Goal: Task Accomplishment & Management: Use online tool/utility

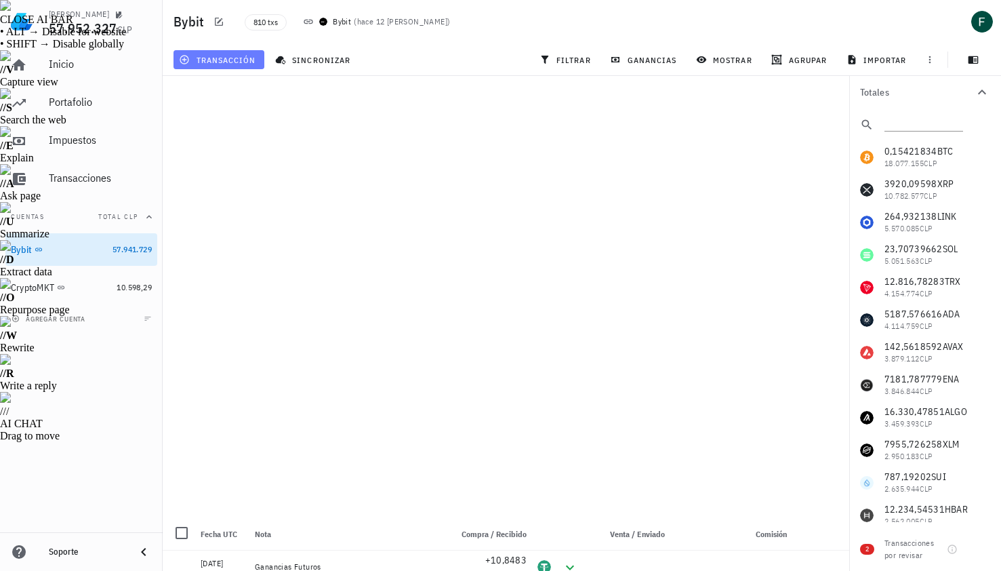
click at [232, 58] on span "transacción" at bounding box center [219, 59] width 74 height 11
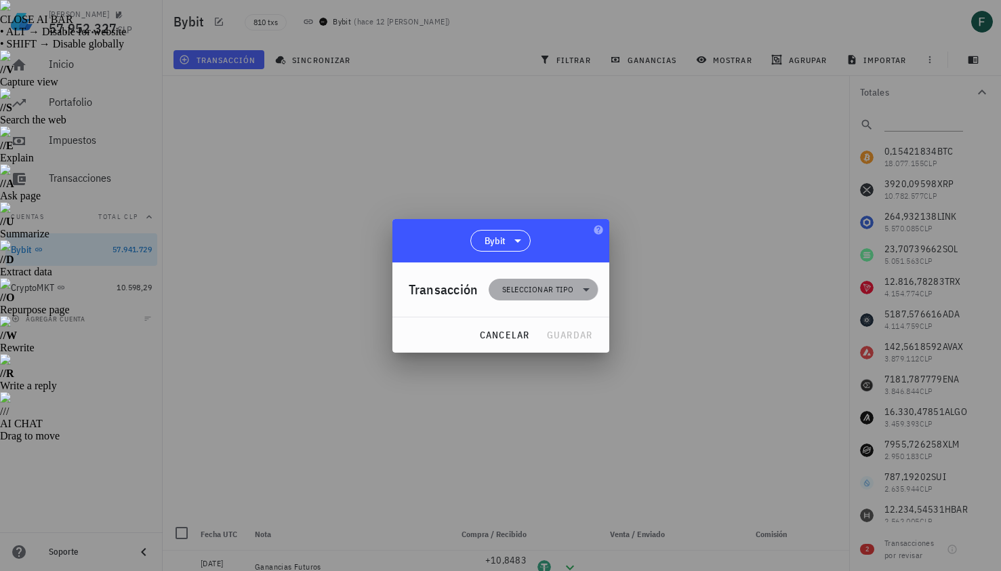
click at [526, 289] on span "Seleccionar tipo" at bounding box center [537, 290] width 71 height 14
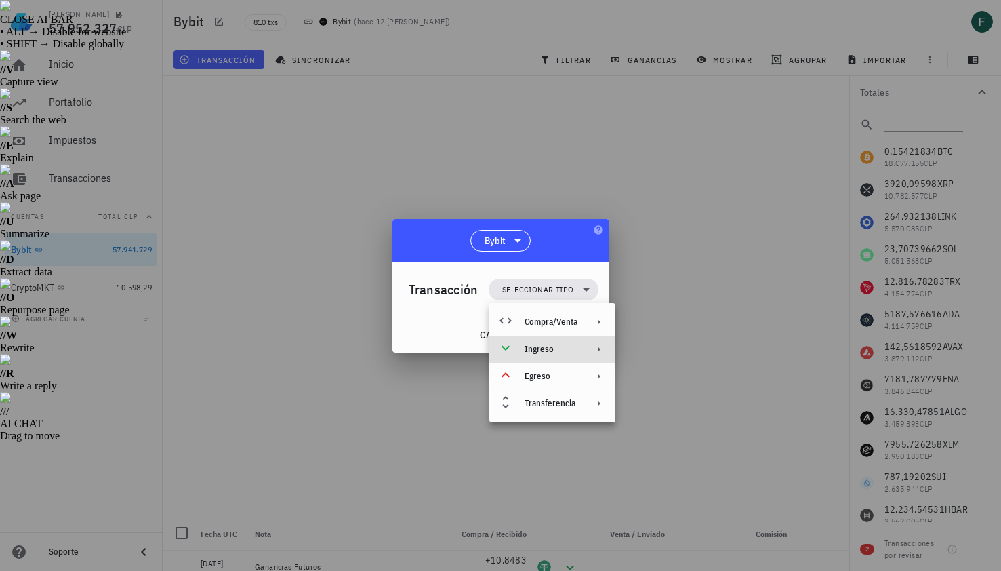
click at [528, 348] on div "Ingreso" at bounding box center [550, 349] width 53 height 11
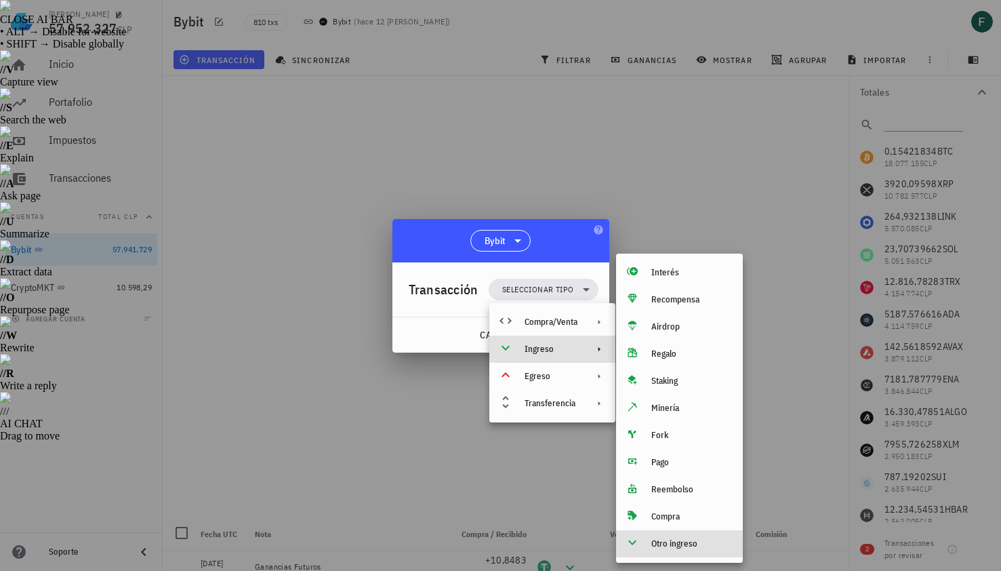
click at [662, 541] on div "Otro ingreso" at bounding box center [691, 543] width 81 height 11
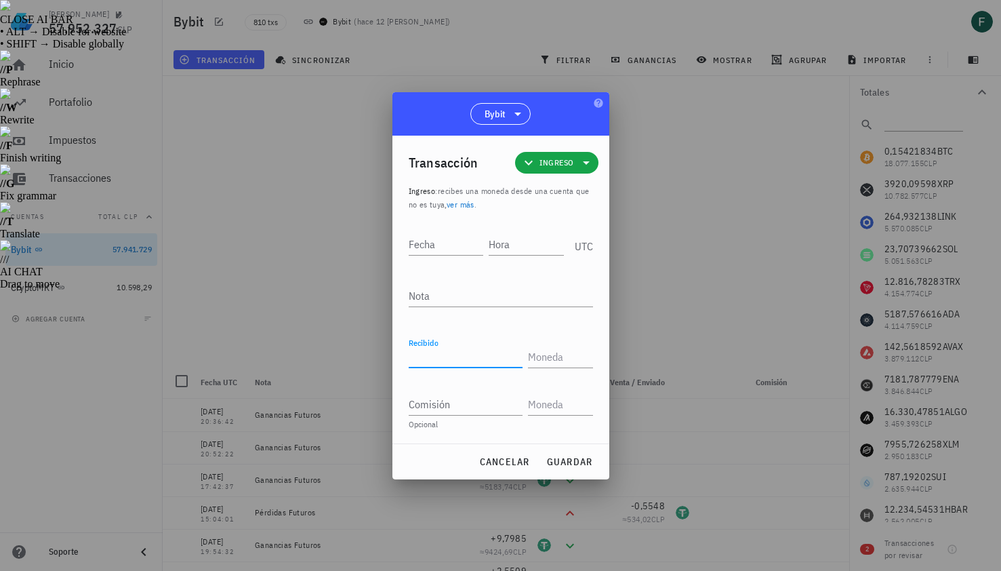
click at [468, 354] on input "Recibido" at bounding box center [466, 357] width 114 height 22
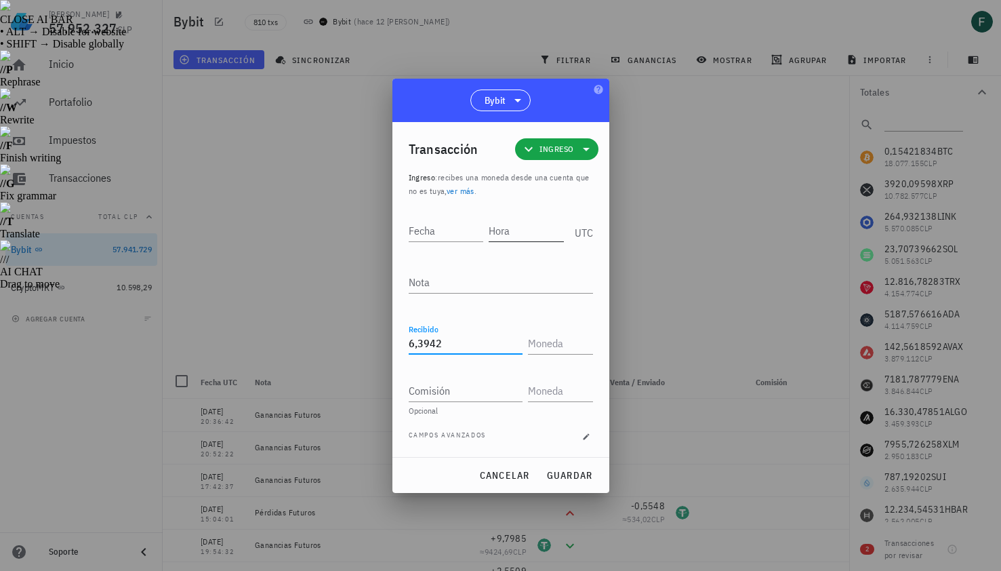
type input "6,3942"
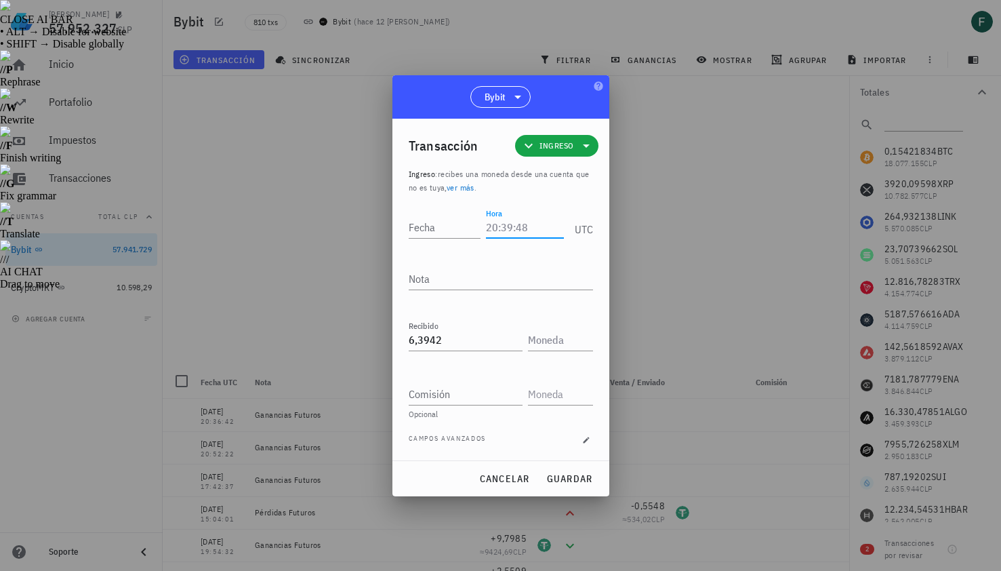
click at [524, 236] on div "Hora" at bounding box center [524, 227] width 77 height 22
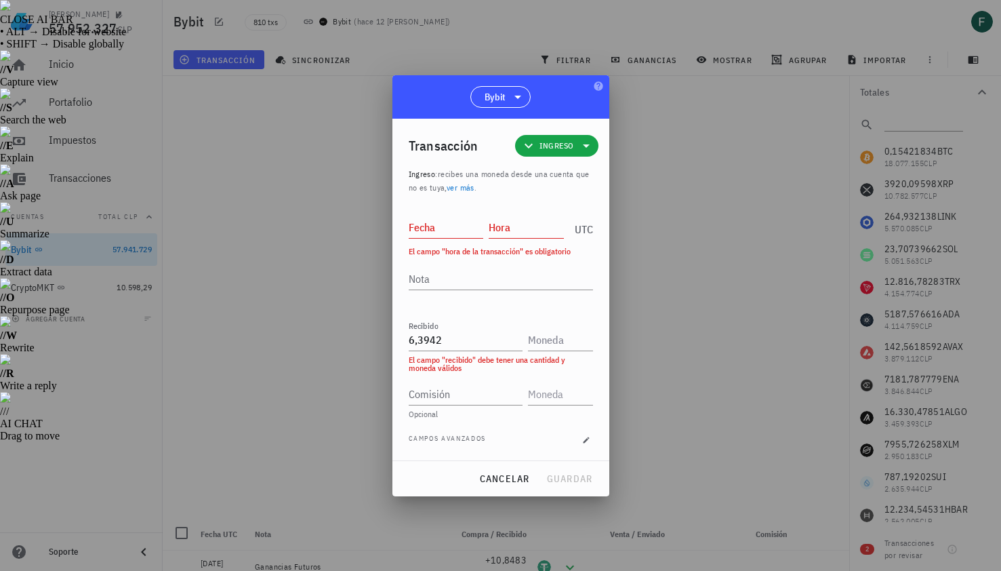
click at [728, 236] on div at bounding box center [500, 285] width 1001 height 571
click at [524, 222] on input "Hora" at bounding box center [526, 227] width 75 height 22
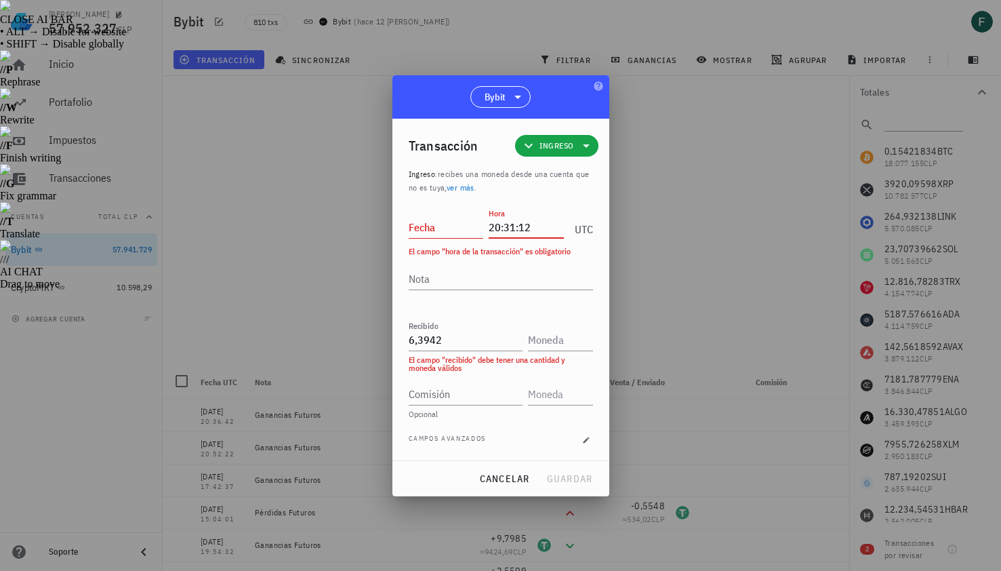
type input "20:31:12"
click at [448, 230] on input "Fecha" at bounding box center [446, 227] width 75 height 22
type input "[DATE]"
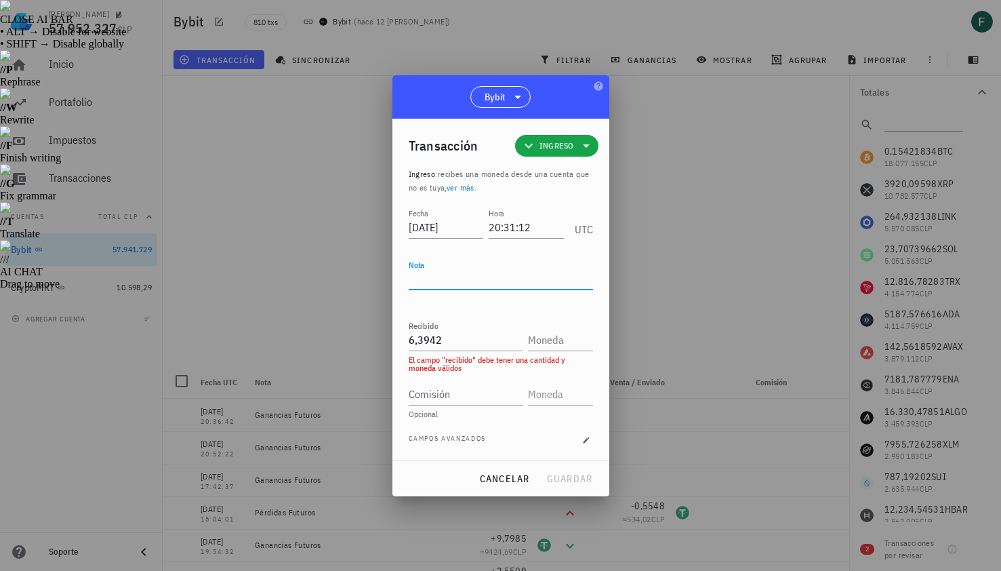
click at [461, 282] on textarea "Nota" at bounding box center [501, 279] width 184 height 22
type textarea "Ganancias Futuros"
click at [547, 346] on input "text" at bounding box center [559, 340] width 62 height 22
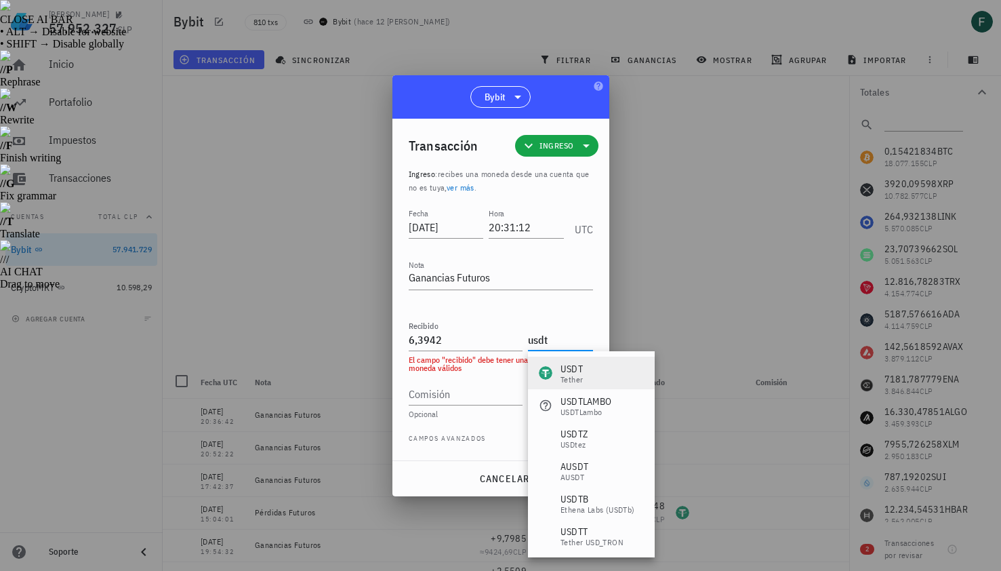
click at [565, 381] on div "Tether" at bounding box center [571, 379] width 22 height 8
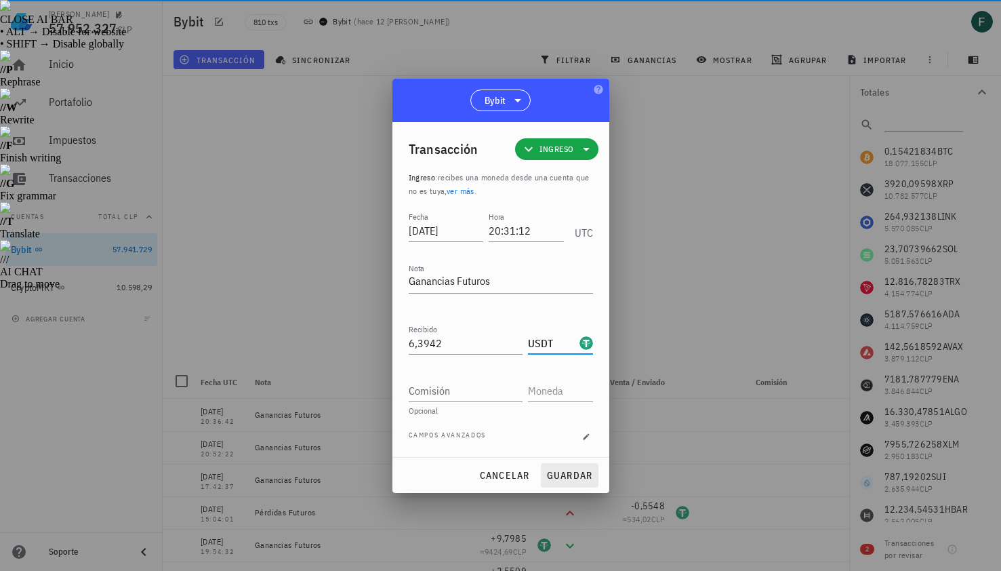
type input "USDT"
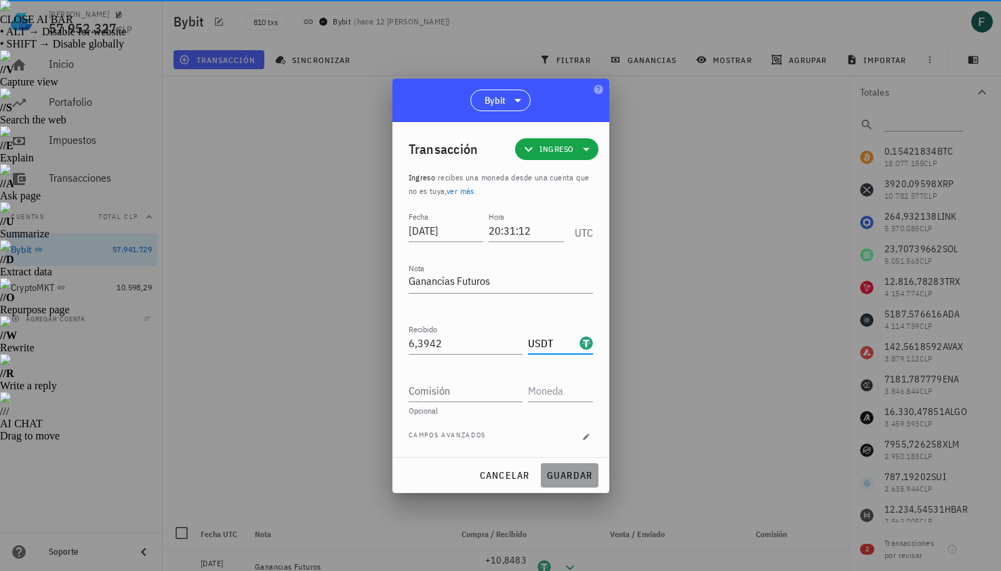
click at [581, 474] on span "guardar" at bounding box center [569, 475] width 47 height 12
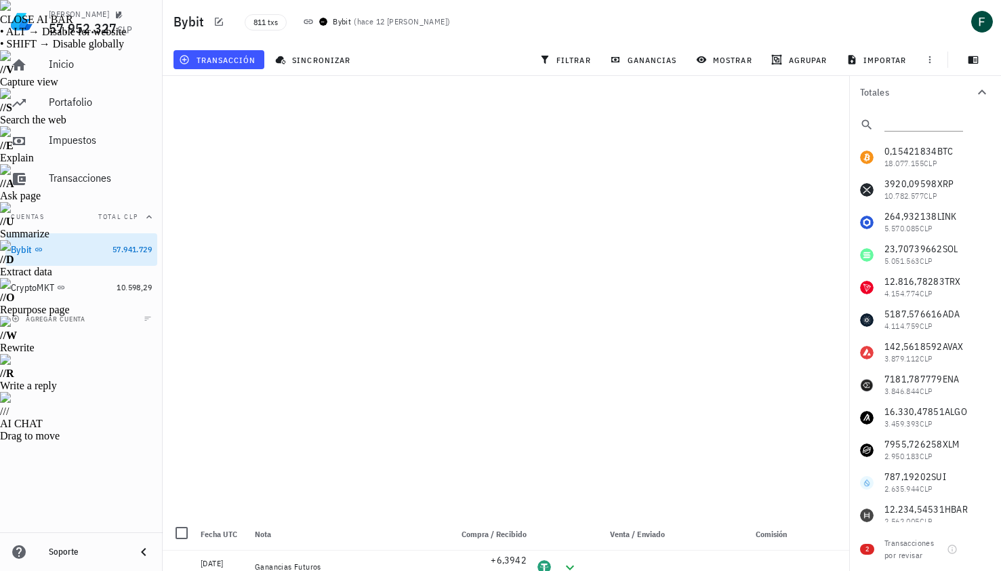
click at [450, 24] on div "811 txs Bybit ( hace 12 [PERSON_NAME] )" at bounding box center [475, 22] width 479 height 34
